Goal: Information Seeking & Learning: Learn about a topic

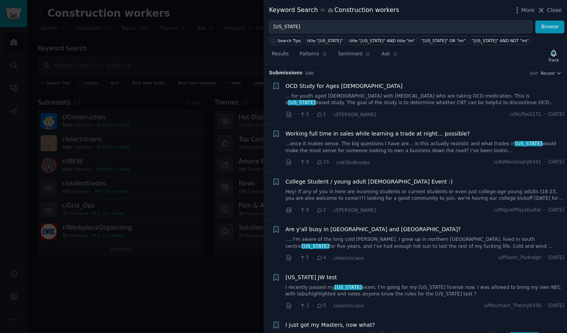
click at [386, 142] on link "...once it makes sense. The big questions I have are… is this actually realisti…" at bounding box center [425, 148] width 279 height 14
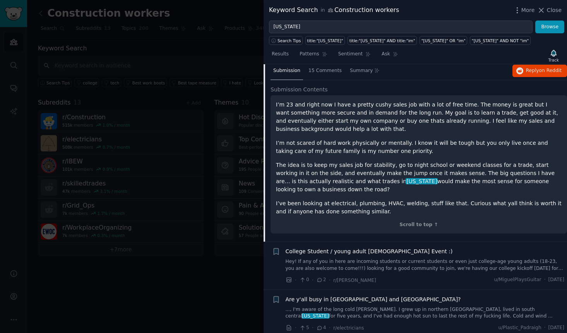
scroll to position [60, 0]
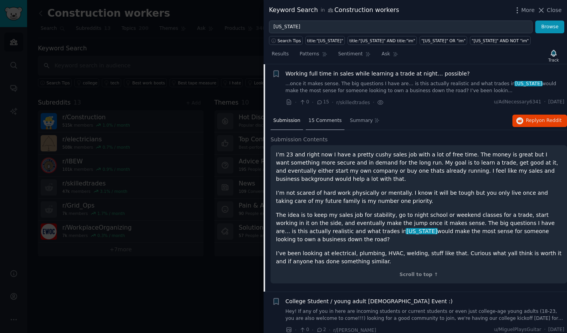
click at [319, 120] on span "15 Comments" at bounding box center [325, 120] width 33 height 7
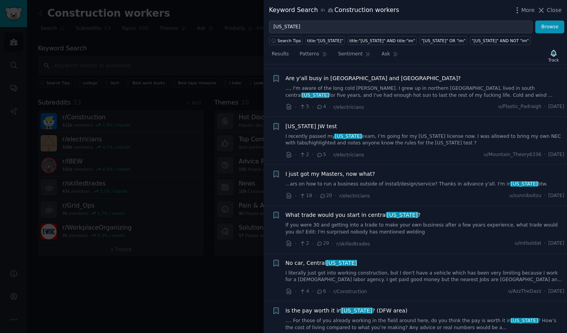
scroll to position [447, 0]
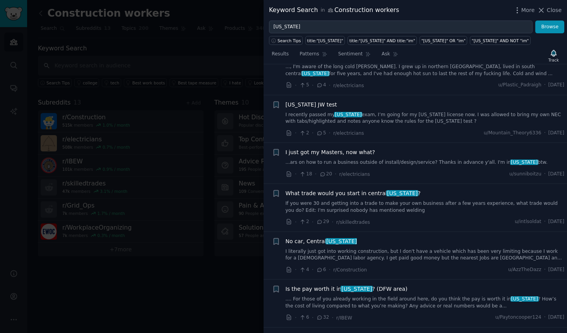
click at [369, 205] on link "If you were 30 and getting into a trade to make your own business after a few y…" at bounding box center [425, 207] width 279 height 14
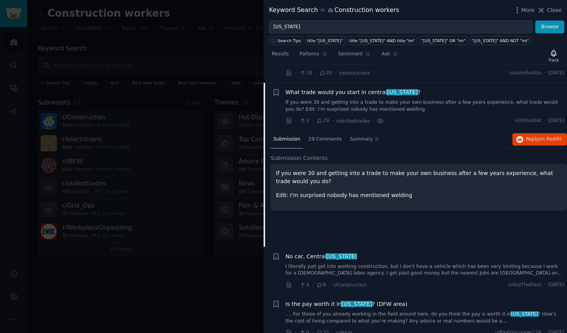
scroll to position [292, 0]
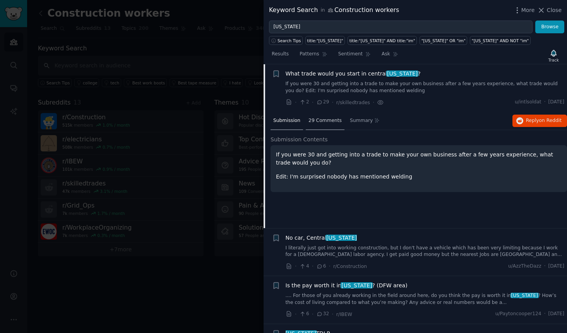
click at [319, 119] on span "29 Comments" at bounding box center [325, 120] width 33 height 7
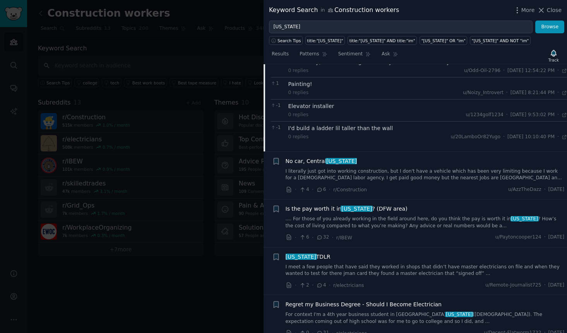
scroll to position [718, 0]
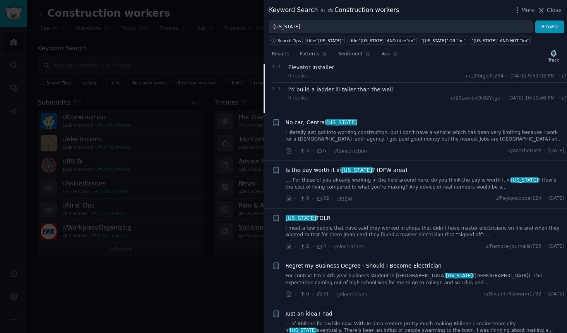
click at [409, 177] on link ".... For those of you already working in the field around here, do you think th…" at bounding box center [425, 184] width 279 height 14
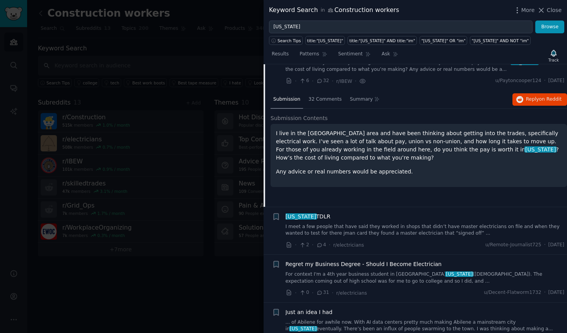
scroll to position [388, 0]
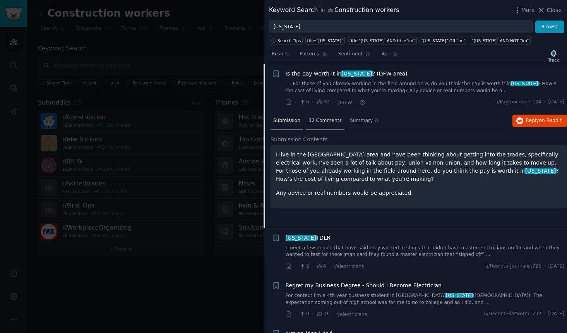
click at [323, 120] on span "32 Comments" at bounding box center [325, 120] width 33 height 7
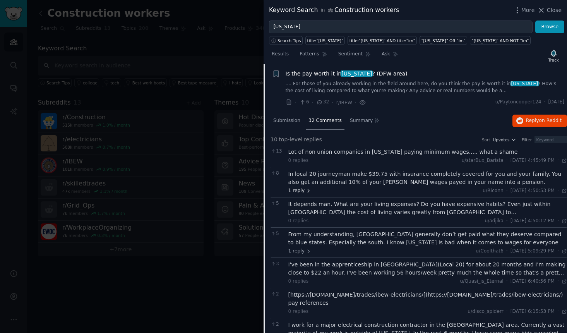
click at [294, 191] on span "1 reply" at bounding box center [300, 190] width 23 height 7
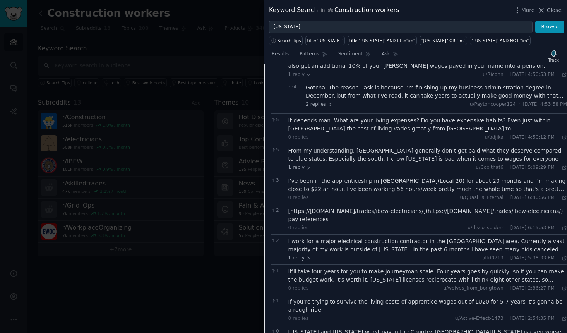
scroll to position [543, 0]
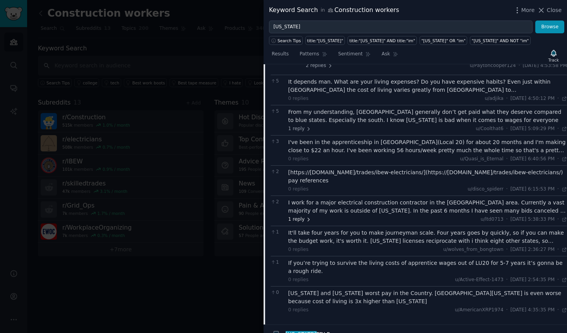
click at [296, 220] on span "1 reply" at bounding box center [300, 219] width 23 height 7
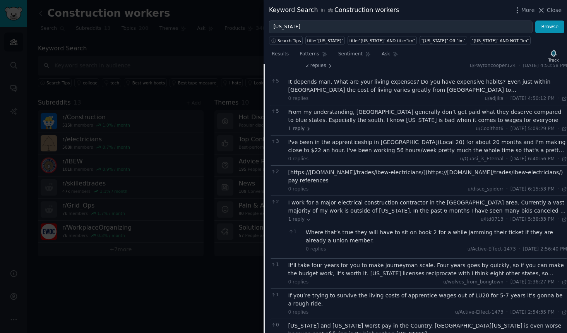
click at [381, 211] on div "I work for a major electrical construction contractor in the [GEOGRAPHIC_DATA] …" at bounding box center [428, 207] width 279 height 16
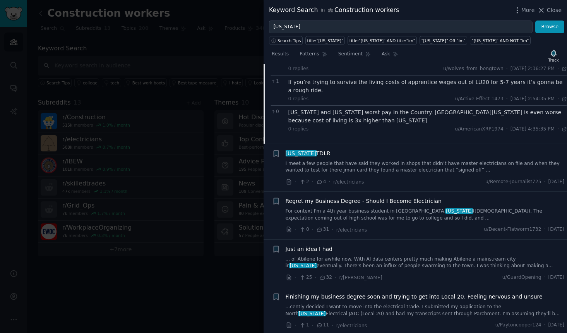
scroll to position [814, 0]
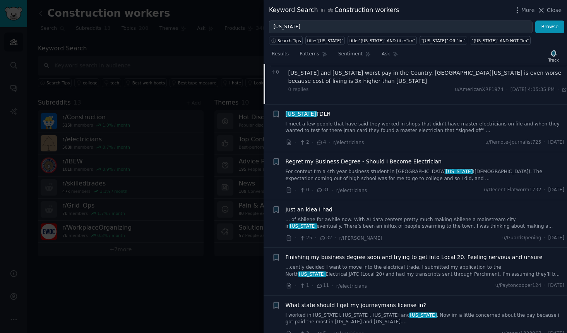
click at [409, 216] on link "... of Abilene for awhile now. With AI data centers pretty much making Abilene …" at bounding box center [425, 223] width 279 height 14
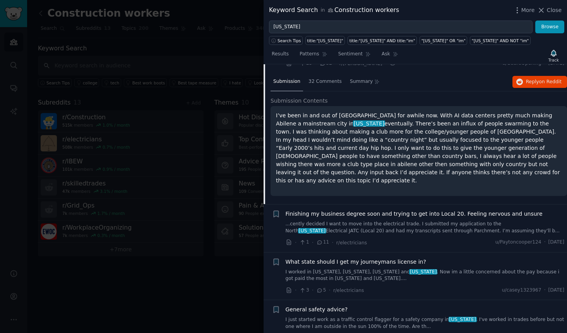
scroll to position [532, 0]
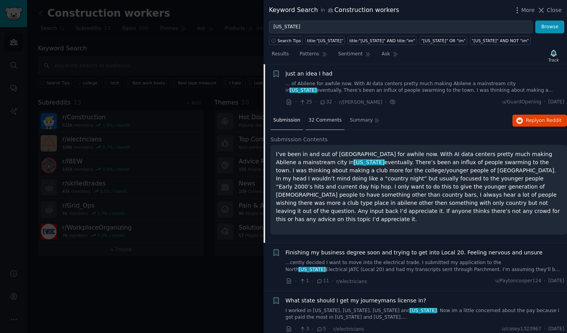
click at [317, 120] on span "32 Comments" at bounding box center [325, 120] width 33 height 7
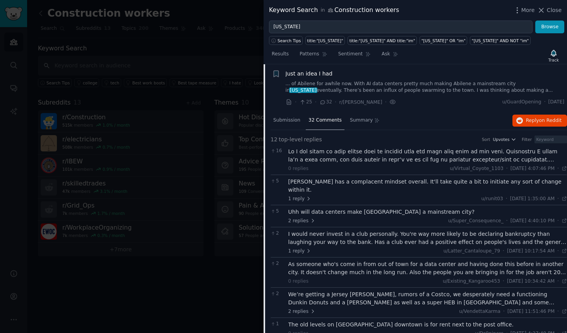
click at [383, 160] on div at bounding box center [428, 156] width 279 height 16
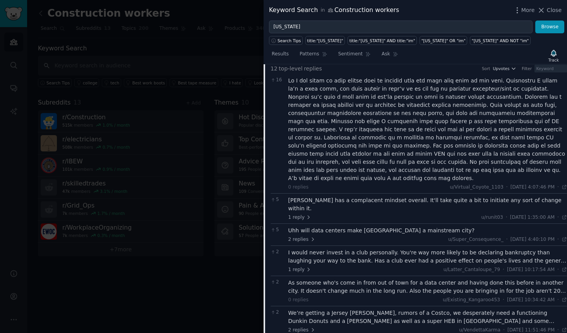
scroll to position [609, 0]
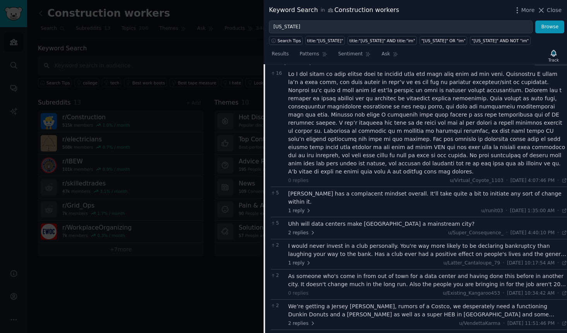
click at [382, 191] on div "[PERSON_NAME] has a complacent mindset overall. It'll take quite a bit to initi…" at bounding box center [428, 202] width 279 height 24
click at [385, 190] on div "[PERSON_NAME] has a complacent mindset overall. It'll take quite a bit to initi…" at bounding box center [428, 198] width 279 height 16
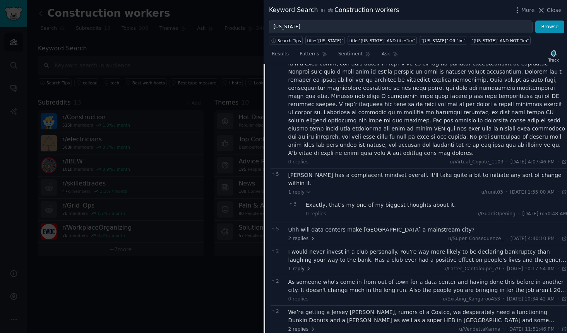
scroll to position [648, 0]
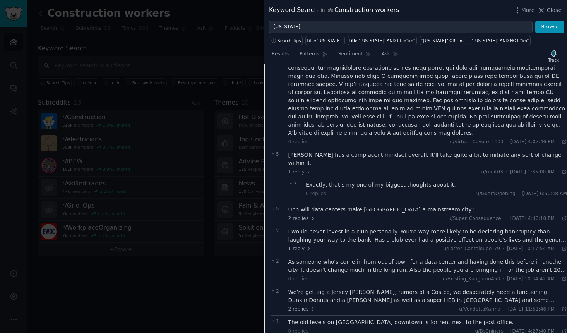
click at [383, 206] on div "Uhh will data centers make [GEOGRAPHIC_DATA] a mainstream city?" at bounding box center [428, 210] width 279 height 8
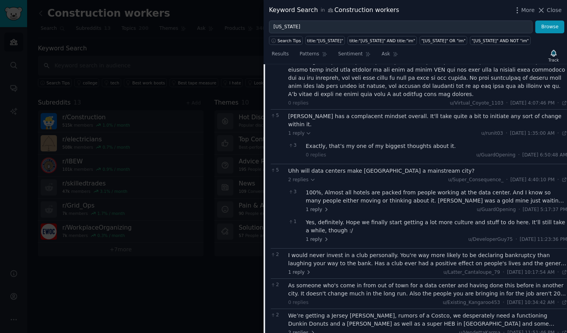
scroll to position [725, 0]
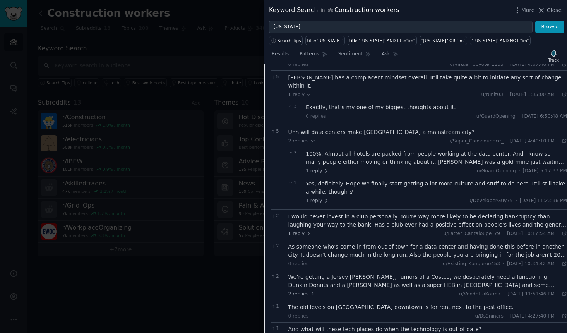
click at [376, 213] on div "I would never invest in a club personally. You're way more likely to be declari…" at bounding box center [428, 221] width 279 height 16
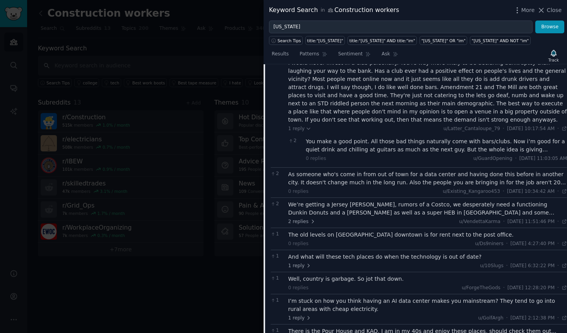
scroll to position [880, 0]
click at [370, 169] on div "As someone who's come in from out of town for a data center and having done thi…" at bounding box center [428, 177] width 279 height 16
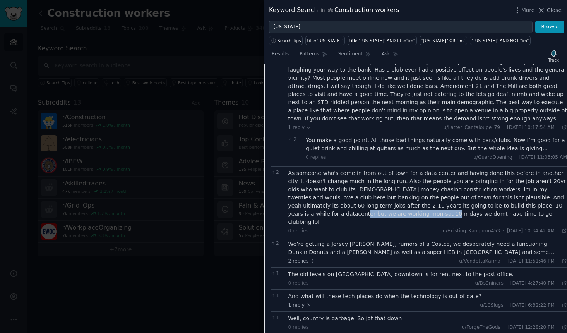
drag, startPoint x: 559, startPoint y: 189, endPoint x: 478, endPoint y: 190, distance: 81.7
click at [478, 190] on div "As someone who's come in from out of town for a data center and having done thi…" at bounding box center [428, 197] width 279 height 57
copy div "we are working mon-sat 10hr days"
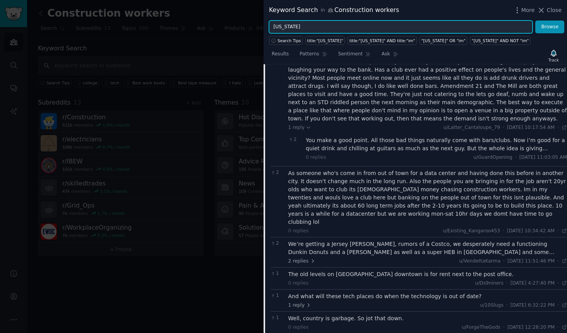
drag, startPoint x: 421, startPoint y: 26, endPoint x: 419, endPoint y: 76, distance: 50.4
click at [423, 60] on div "Keyword Search in Construction workers More Close [US_STATE] Browse Search Tips…" at bounding box center [416, 166] width 304 height 333
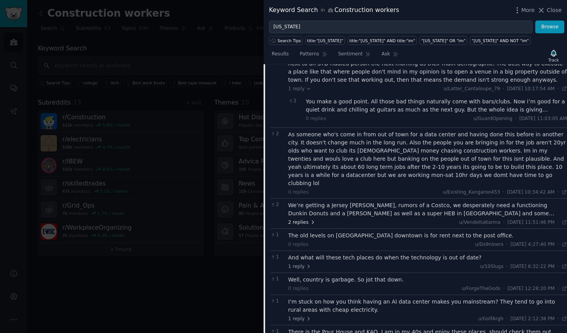
click at [299, 219] on span "2 replies" at bounding box center [302, 222] width 27 height 7
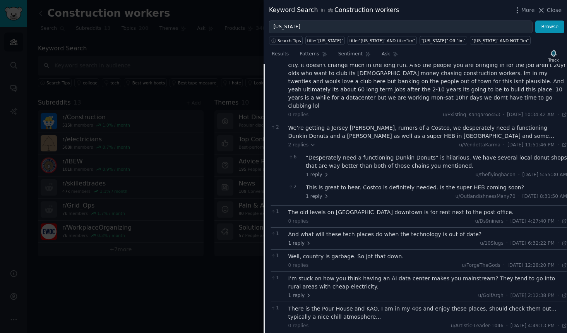
scroll to position [1035, 0]
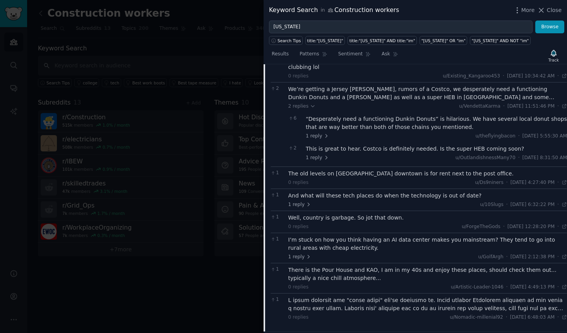
click at [339, 192] on div "And what will these tech places do when the technology is out of date?" at bounding box center [428, 196] width 279 height 8
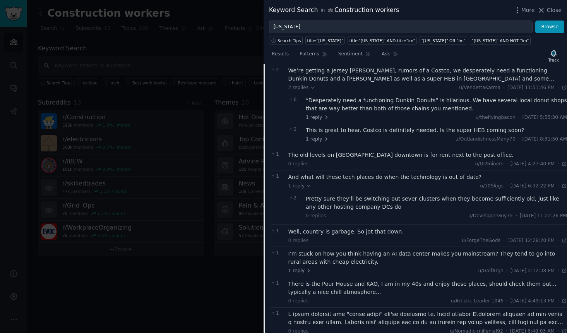
scroll to position [1074, 0]
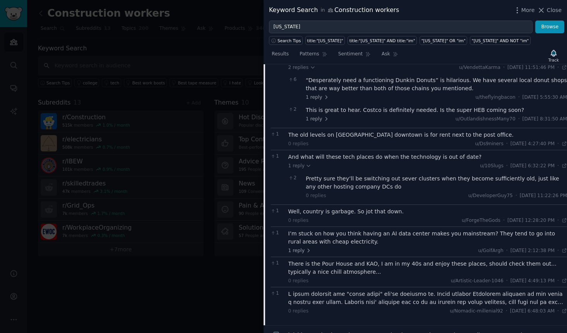
click at [352, 208] on div "Well, country is garbage. So jot that down." at bounding box center [428, 212] width 279 height 8
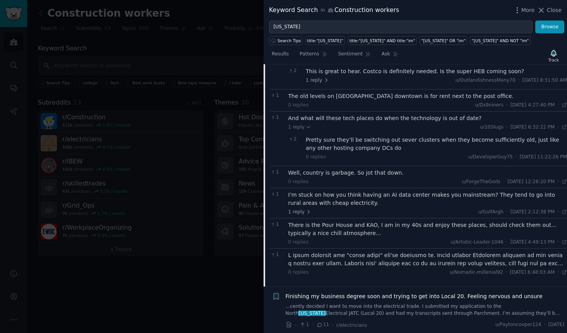
click at [314, 191] on div "I’m stuck on how you think having an AI data center makes you mainstream? They …" at bounding box center [428, 199] width 279 height 16
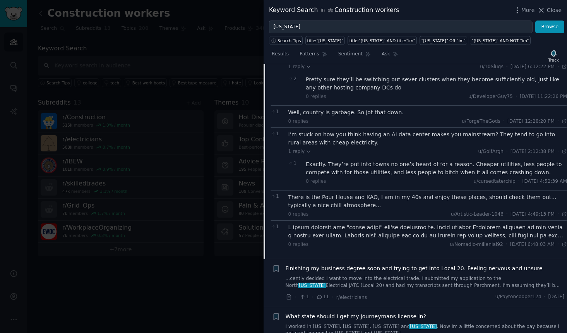
scroll to position [1190, 0]
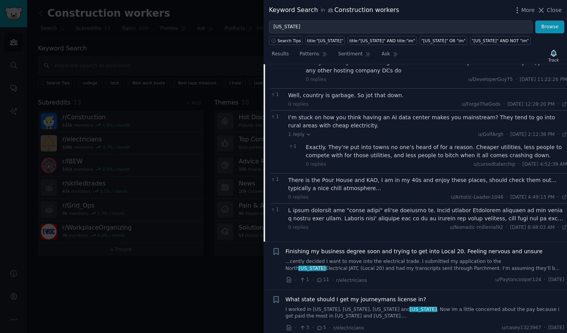
click at [378, 206] on div at bounding box center [428, 214] width 279 height 16
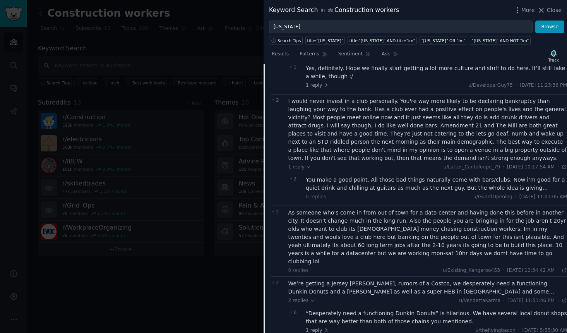
scroll to position [842, 0]
drag, startPoint x: 308, startPoint y: 211, endPoint x: 423, endPoint y: 212, distance: 115.8
click at [423, 212] on div "As someone who's come in from out of town for a data center and having done thi…" at bounding box center [428, 236] width 279 height 57
copy div "[DEMOGRAPHIC_DATA] money chasing construction workers"
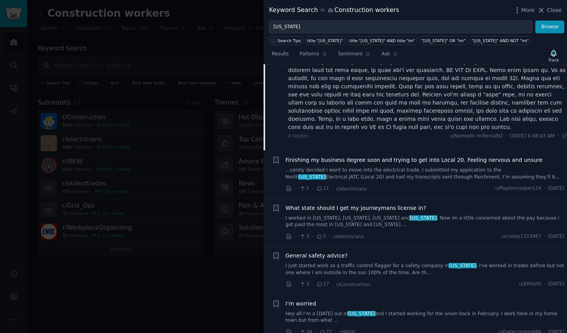
scroll to position [1384, 0]
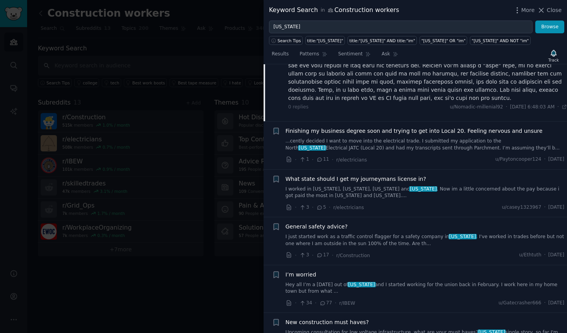
click at [345, 138] on link "...cently decided I want to move into the electrical trade. I submitted my appl…" at bounding box center [425, 145] width 279 height 14
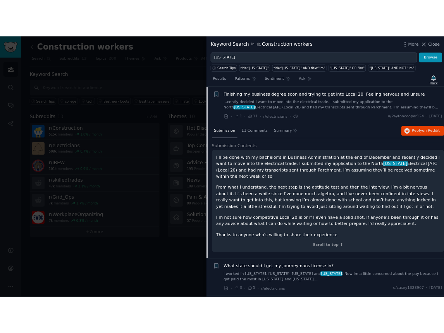
scroll to position [618, 0]
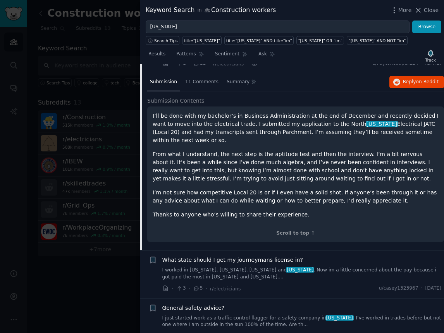
click at [69, 282] on div at bounding box center [222, 166] width 444 height 333
